Goal: Task Accomplishment & Management: Use online tool/utility

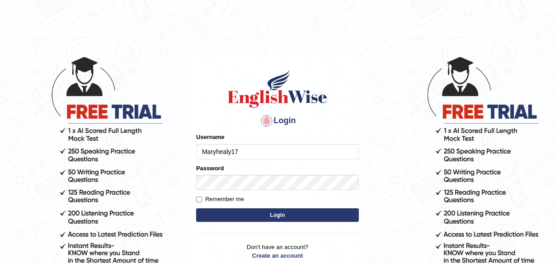
type input "Maryhealy17"
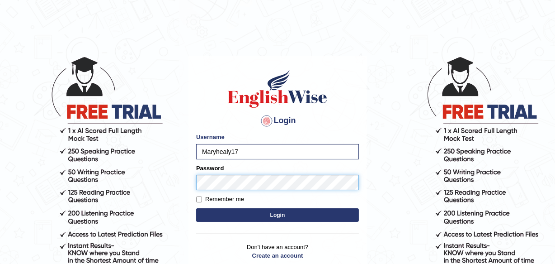
click at [196, 208] on button "Login" at bounding box center [277, 215] width 163 height 14
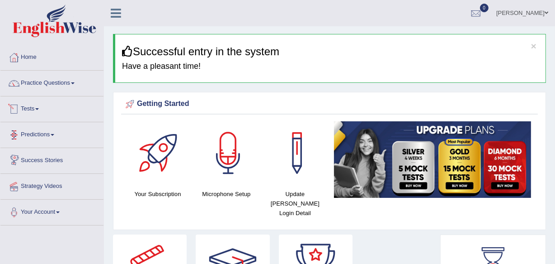
click at [39, 114] on link "Tests" at bounding box center [51, 107] width 103 height 23
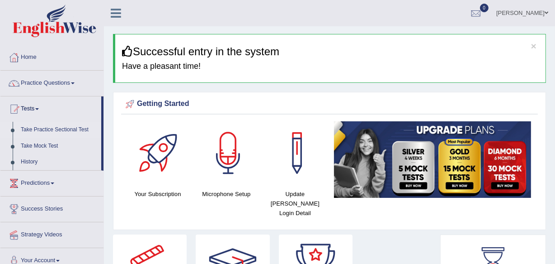
click at [46, 127] on link "Take Practice Sectional Test" at bounding box center [59, 130] width 85 height 16
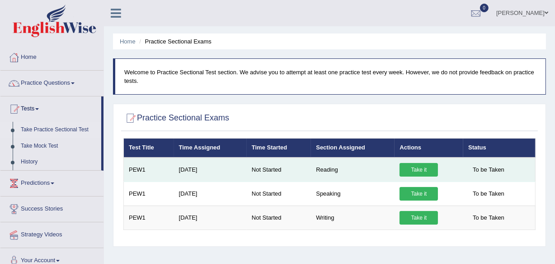
click at [410, 167] on link "Take it" at bounding box center [419, 170] width 38 height 14
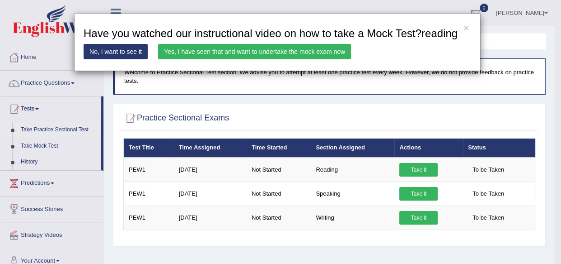
click at [230, 47] on link "Yes, I have seen that and want to undertake the mock exam now" at bounding box center [254, 51] width 193 height 15
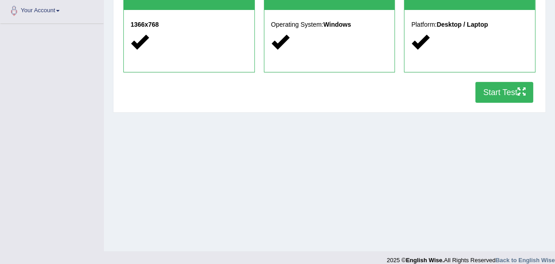
scroll to position [194, 0]
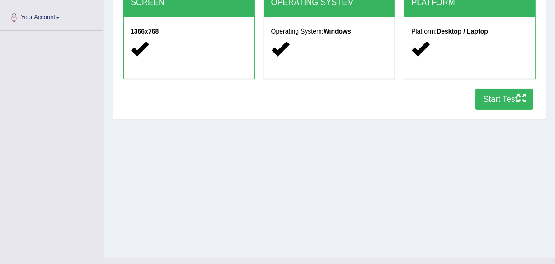
click at [493, 91] on button "Start Test" at bounding box center [505, 99] width 58 height 21
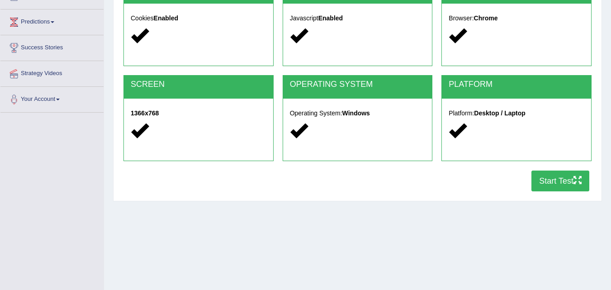
scroll to position [0, 0]
